Goal: Task Accomplishment & Management: Complete application form

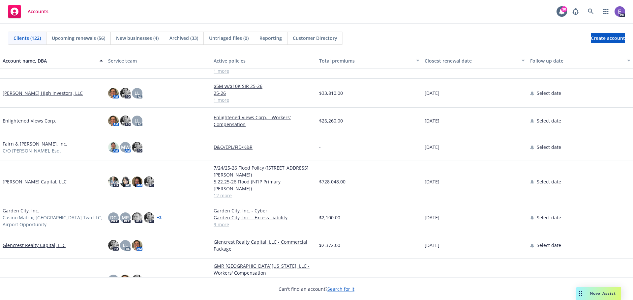
scroll to position [857, 0]
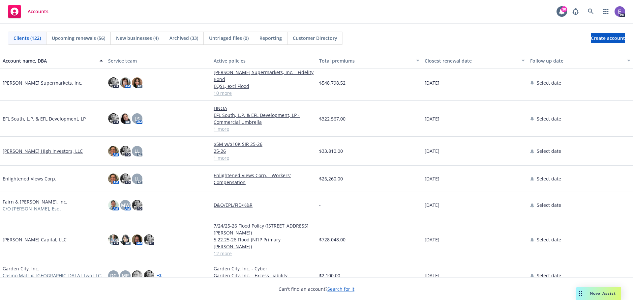
click at [22, 236] on link "[PERSON_NAME] Capital, LLC" at bounding box center [35, 239] width 64 height 7
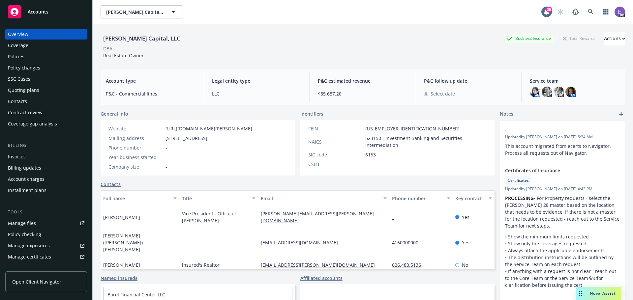
click at [12, 113] on div "Contract review" at bounding box center [25, 112] width 35 height 11
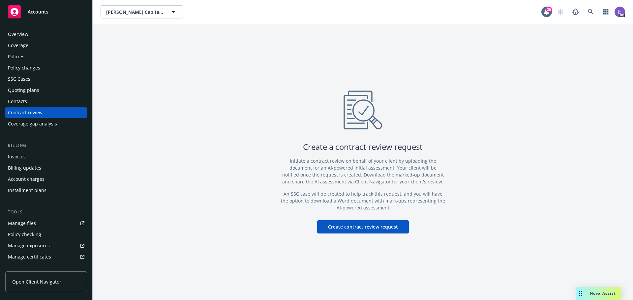
click at [347, 224] on button "Create contract review request" at bounding box center [363, 226] width 92 height 13
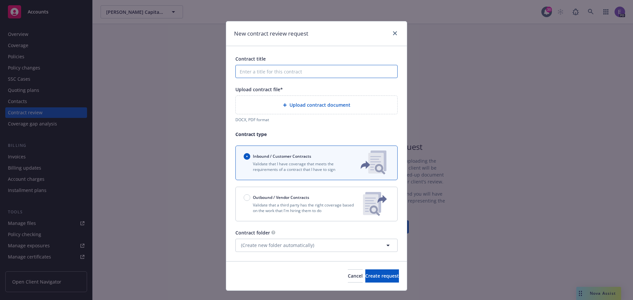
click at [254, 72] on input "Contract title" at bounding box center [316, 71] width 162 height 13
type input "[PERSON_NAME] Capital/Colliers Contract"
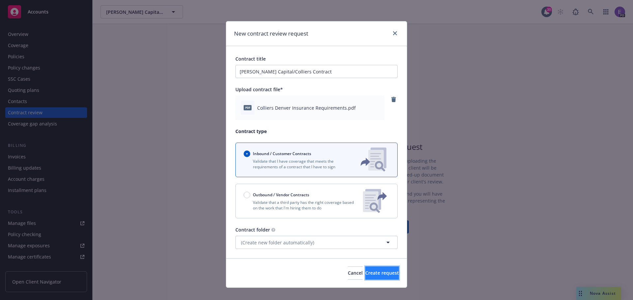
click at [368, 273] on span "Create request" at bounding box center [382, 273] width 34 height 6
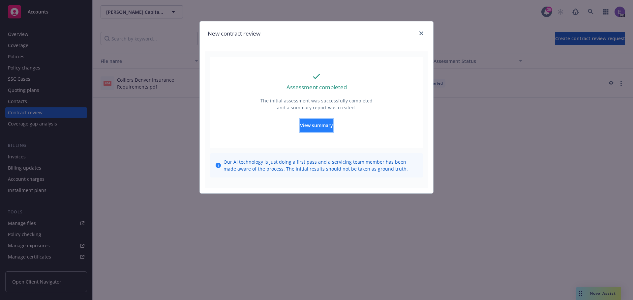
click at [313, 126] on span "View summary" at bounding box center [316, 125] width 33 height 6
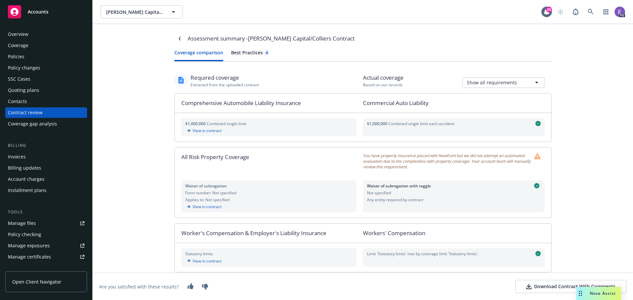
click at [586, 153] on div "Assessment summary - [PERSON_NAME] Capital/Colliers Contract Coverage compariso…" at bounding box center [363, 162] width 540 height 276
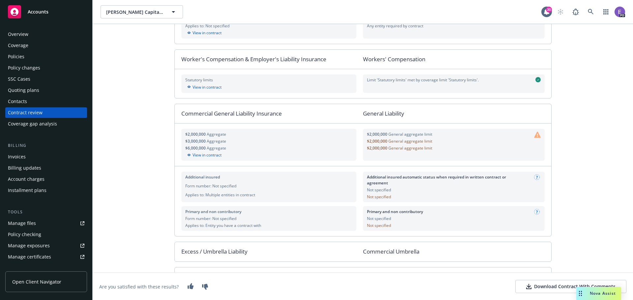
scroll to position [198, 0]
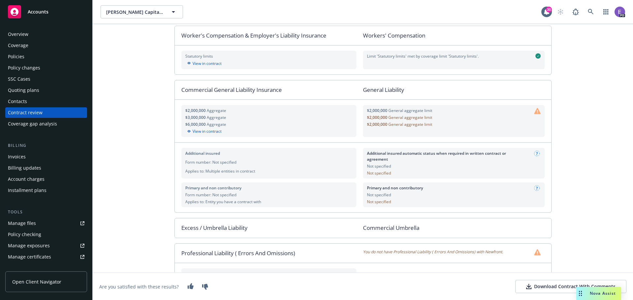
click at [546, 286] on div "Download Contract With Comments" at bounding box center [570, 286] width 89 height 7
click at [132, 168] on div "Assessment summary - [PERSON_NAME] Capital/Colliers Contract Coverage compariso…" at bounding box center [363, 162] width 540 height 276
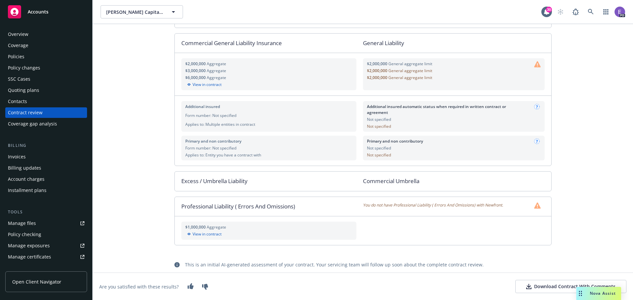
scroll to position [246, 0]
click at [17, 57] on div "Policies" at bounding box center [16, 56] width 16 height 11
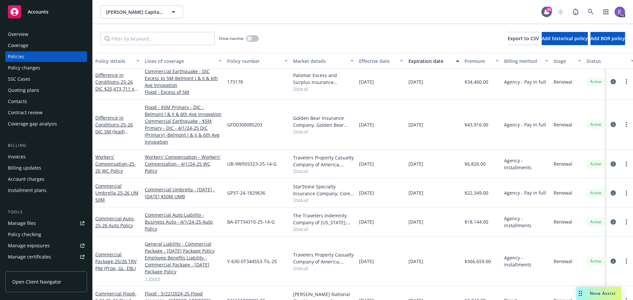
scroll to position [99, 0]
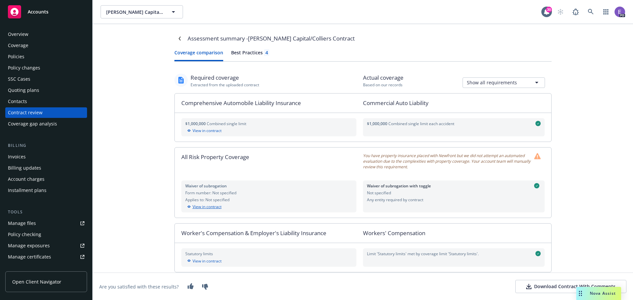
click at [191, 207] on div "View in contract" at bounding box center [268, 207] width 167 height 6
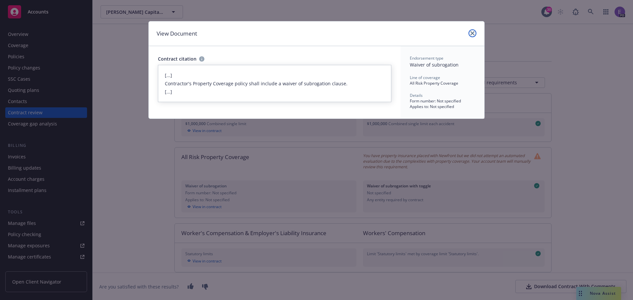
click at [473, 31] on icon "close" at bounding box center [472, 33] width 4 height 4
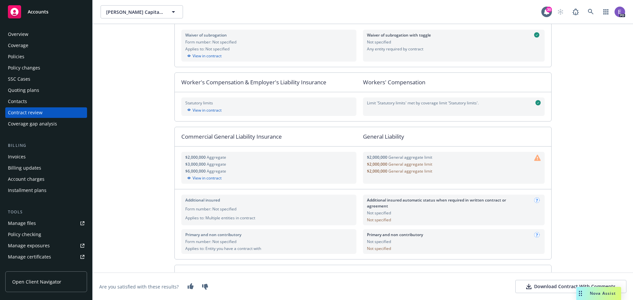
scroll to position [165, 0]
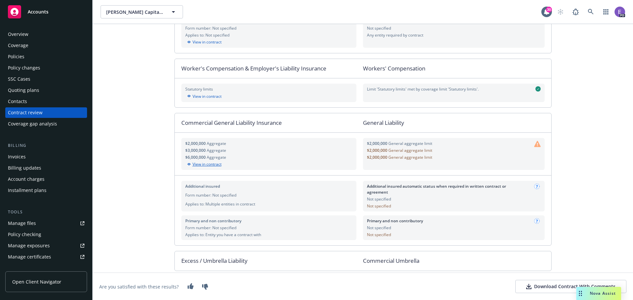
click at [195, 165] on div "View in contract" at bounding box center [268, 164] width 167 height 6
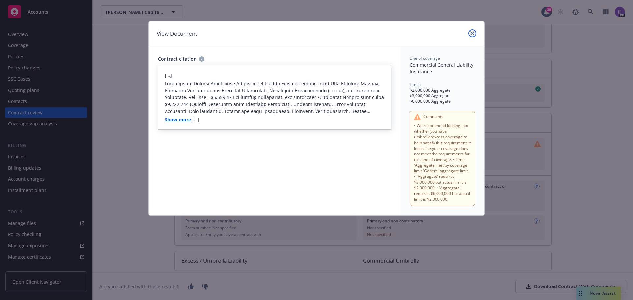
click at [470, 34] on link "close" at bounding box center [472, 33] width 8 height 8
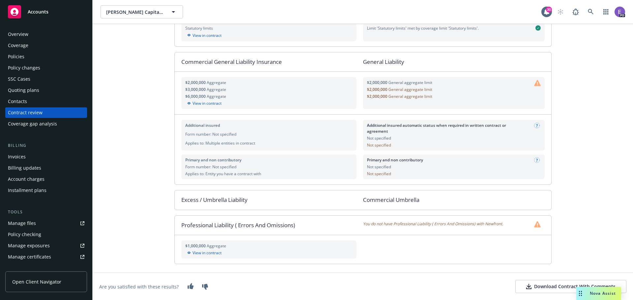
scroll to position [231, 0]
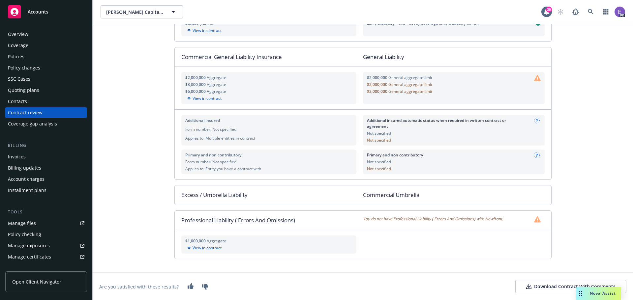
drag, startPoint x: 589, startPoint y: 293, endPoint x: 584, endPoint y: 293, distance: 5.0
click at [590, 293] on span "Nova Assist" at bounding box center [603, 294] width 26 height 6
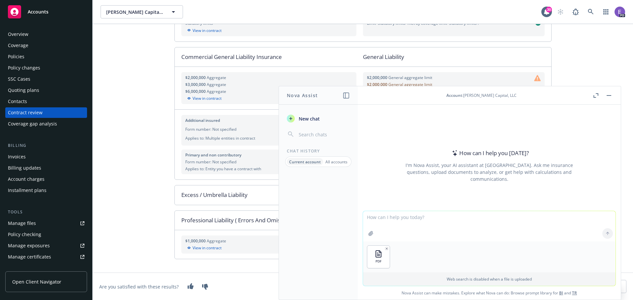
click at [378, 221] on textarea at bounding box center [489, 226] width 252 height 30
type textarea "Summarize requirements with bullet points only"
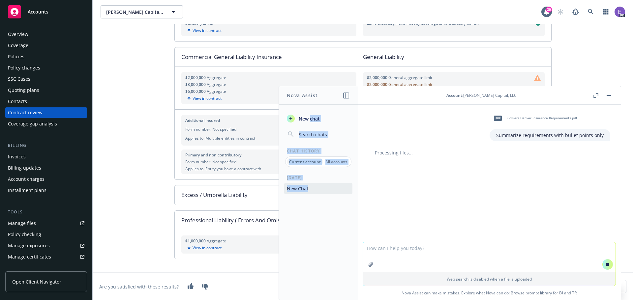
drag, startPoint x: 444, startPoint y: 97, endPoint x: 283, endPoint y: 112, distance: 161.3
click at [357, 110] on div "Nova Assist New chat Chat History Current account All accounts Today New Chat A…" at bounding box center [489, 193] width 264 height 214
click at [128, 108] on div "Assessment summary - [PERSON_NAME] Capital/Colliers Contract Coverage compariso…" at bounding box center [363, 162] width 540 height 276
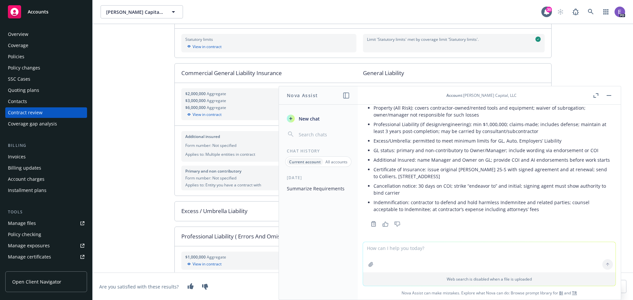
scroll to position [149, 0]
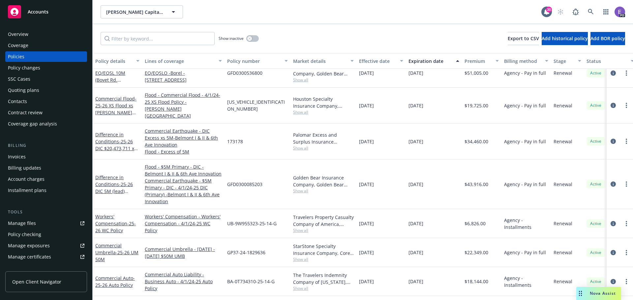
scroll to position [99, 0]
